Goal: Transaction & Acquisition: Book appointment/travel/reservation

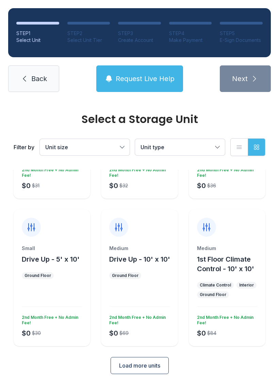
scroll to position [108, 0]
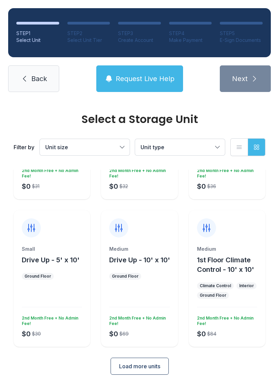
click at [30, 78] on link "Back" at bounding box center [33, 78] width 51 height 27
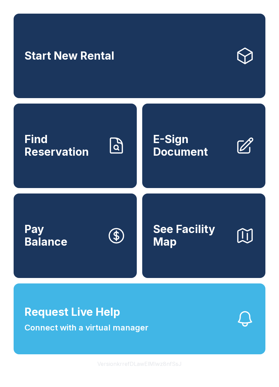
click at [188, 344] on button "Request Live Help Connect with a virtual manager" at bounding box center [140, 318] width 252 height 71
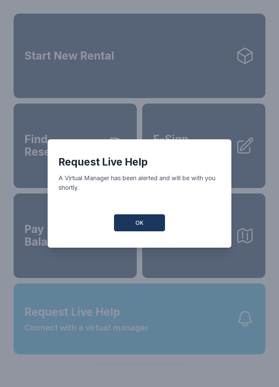
click at [134, 225] on button "OK" at bounding box center [139, 222] width 51 height 17
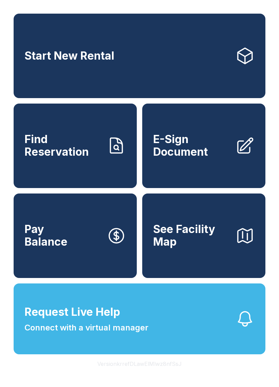
click at [152, 62] on link "Start New Rental" at bounding box center [140, 56] width 252 height 84
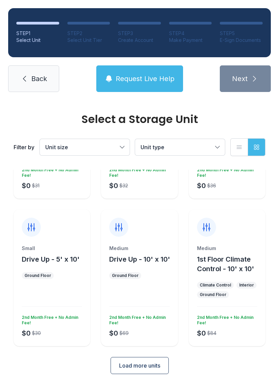
scroll to position [108, 0]
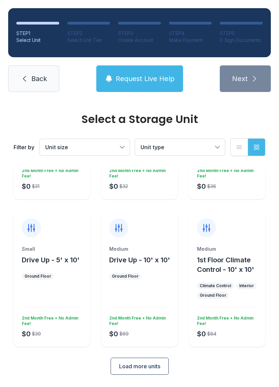
click at [35, 70] on link "Back" at bounding box center [33, 78] width 51 height 27
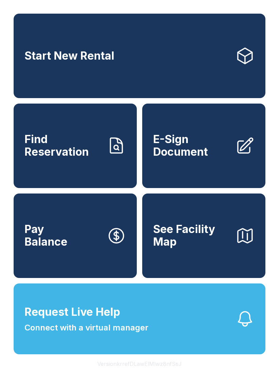
click at [111, 66] on link "Start New Rental" at bounding box center [140, 56] width 252 height 84
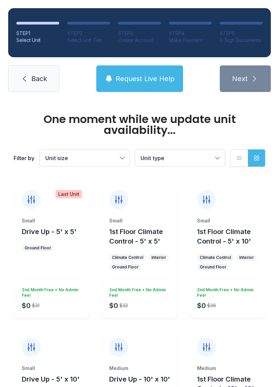
click at [113, 155] on span "Unit size" at bounding box center [81, 158] width 72 height 8
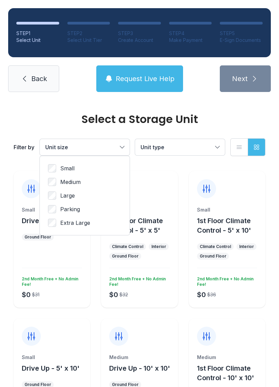
click at [119, 81] on span "Request Live Help" at bounding box center [145, 79] width 59 height 10
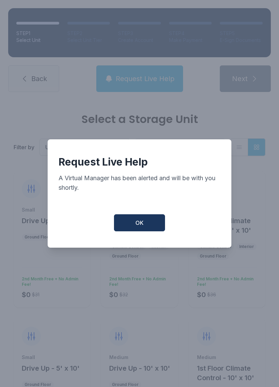
click at [129, 227] on button "OK" at bounding box center [139, 222] width 51 height 17
